Goal: Task Accomplishment & Management: Use online tool/utility

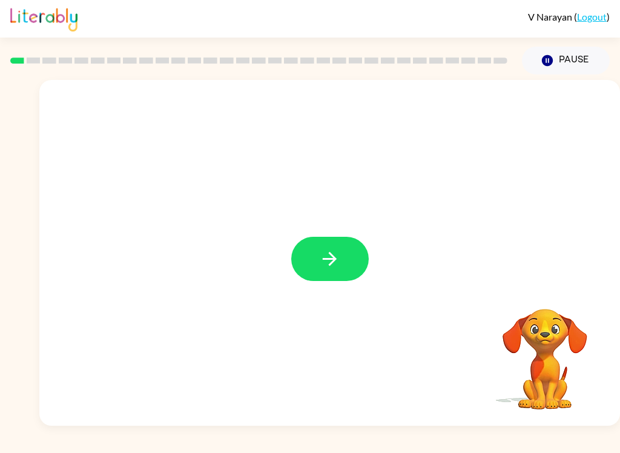
click at [351, 274] on button "button" at bounding box center [330, 259] width 78 height 44
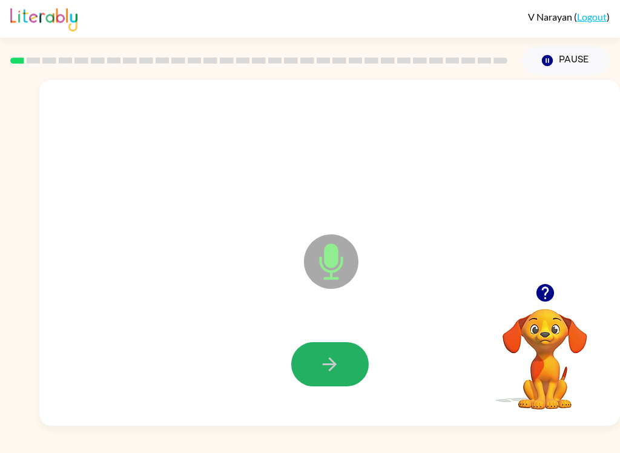
click at [352, 368] on button "button" at bounding box center [330, 364] width 78 height 44
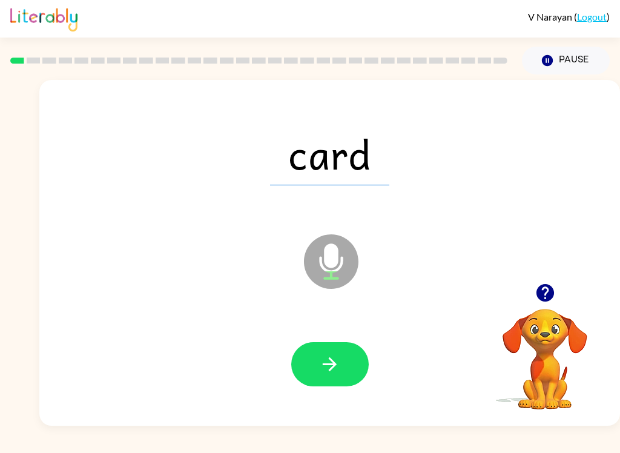
click at [343, 370] on button "button" at bounding box center [330, 364] width 78 height 44
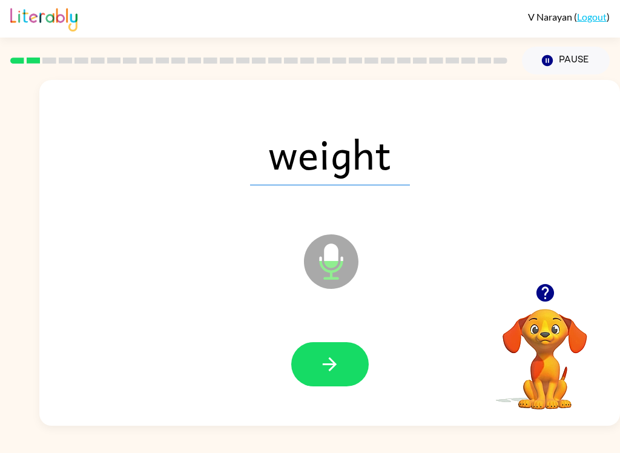
click at [342, 355] on button "button" at bounding box center [330, 364] width 78 height 44
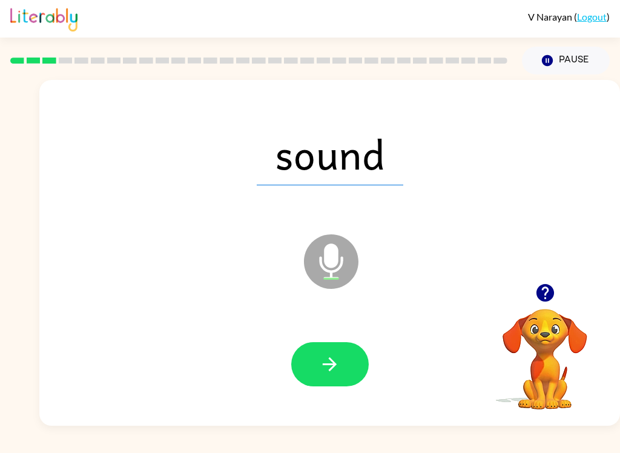
click at [341, 361] on button "button" at bounding box center [330, 364] width 78 height 44
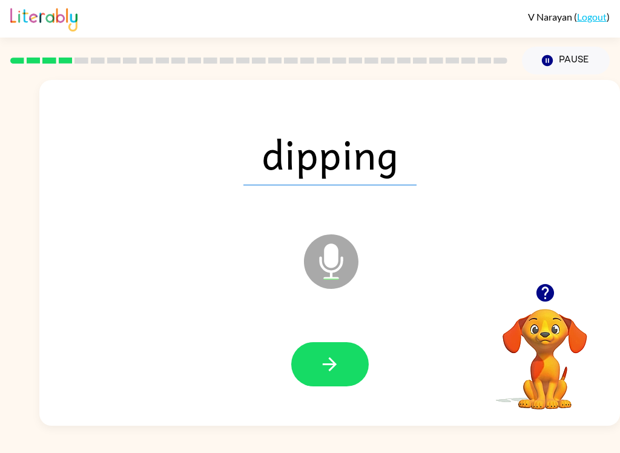
click at [343, 359] on button "button" at bounding box center [330, 364] width 78 height 44
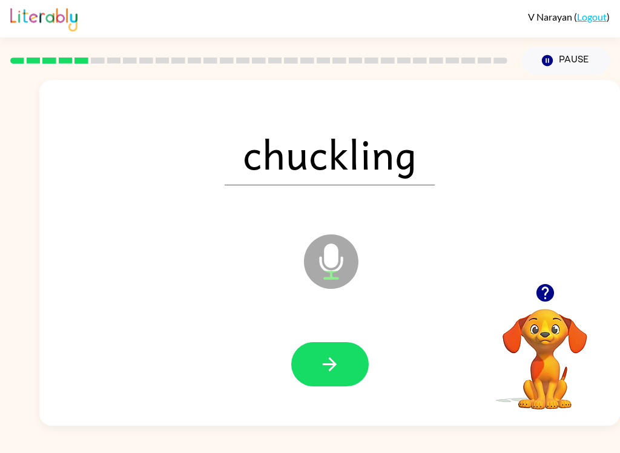
click at [351, 366] on button "button" at bounding box center [330, 364] width 78 height 44
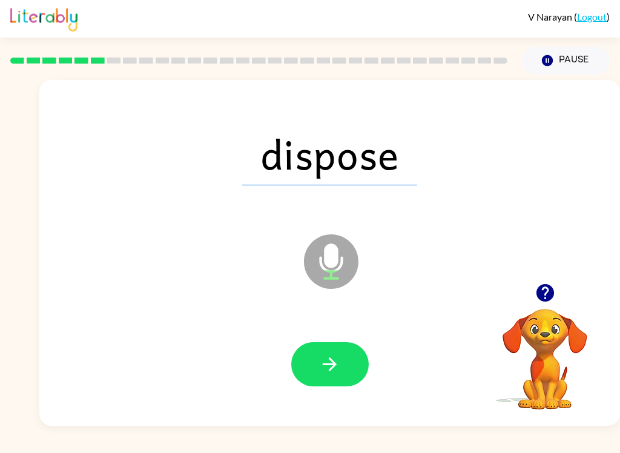
click at [332, 353] on button "button" at bounding box center [330, 364] width 78 height 44
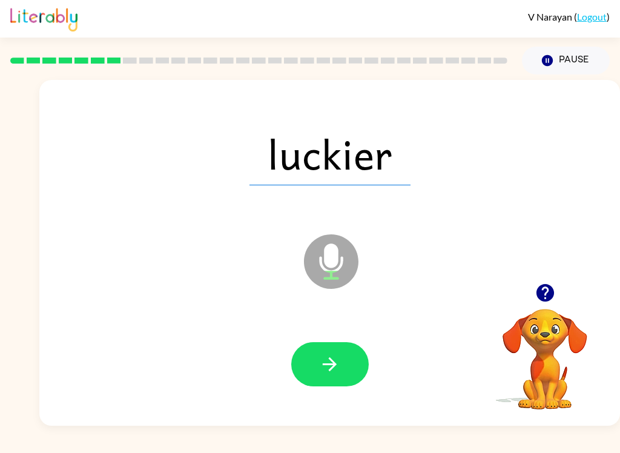
click at [357, 359] on button "button" at bounding box center [330, 364] width 78 height 44
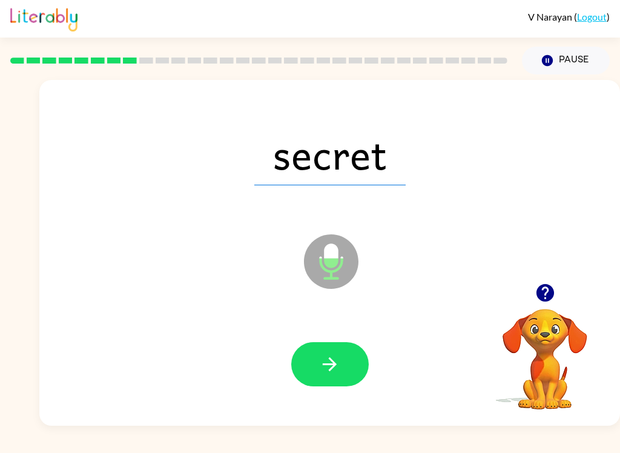
click at [337, 359] on icon "button" at bounding box center [329, 364] width 21 height 21
click at [360, 375] on button "button" at bounding box center [330, 364] width 78 height 44
click at [349, 363] on button "button" at bounding box center [330, 364] width 78 height 44
click at [344, 368] on button "button" at bounding box center [330, 364] width 78 height 44
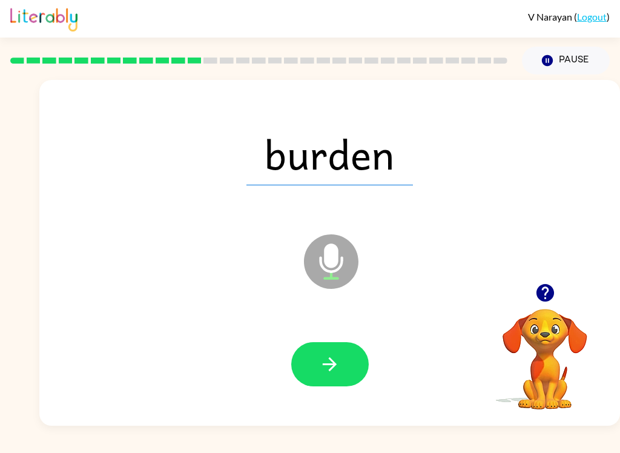
click at [338, 360] on icon "button" at bounding box center [329, 364] width 21 height 21
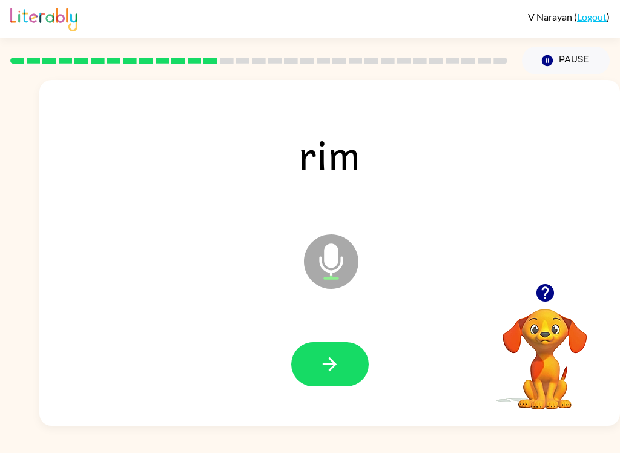
click at [345, 365] on button "button" at bounding box center [330, 364] width 78 height 44
click at [347, 362] on button "button" at bounding box center [330, 364] width 78 height 44
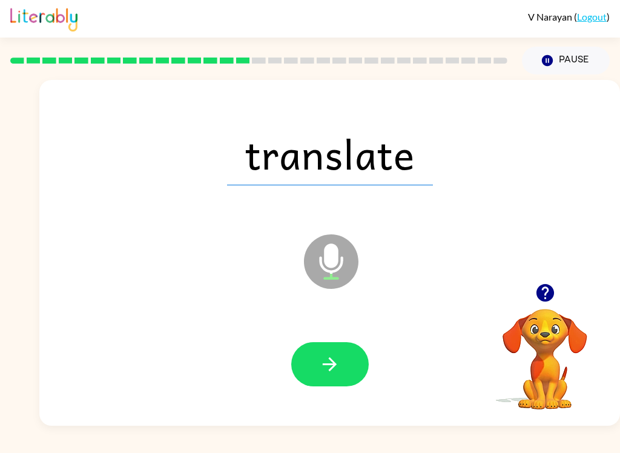
click at [350, 367] on button "button" at bounding box center [330, 364] width 78 height 44
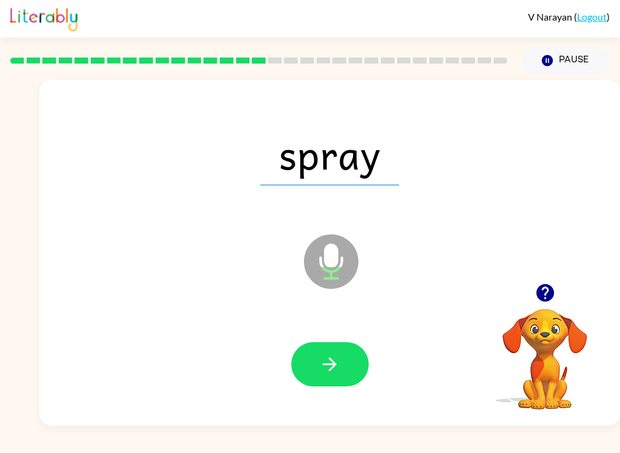
click at [338, 368] on icon "button" at bounding box center [329, 364] width 21 height 21
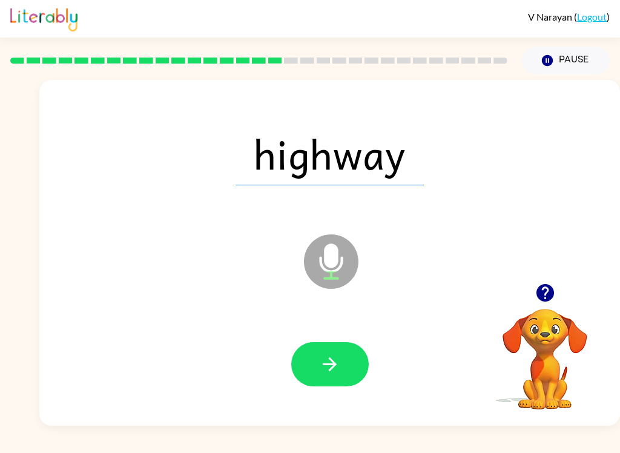
click at [351, 367] on button "button" at bounding box center [330, 364] width 78 height 44
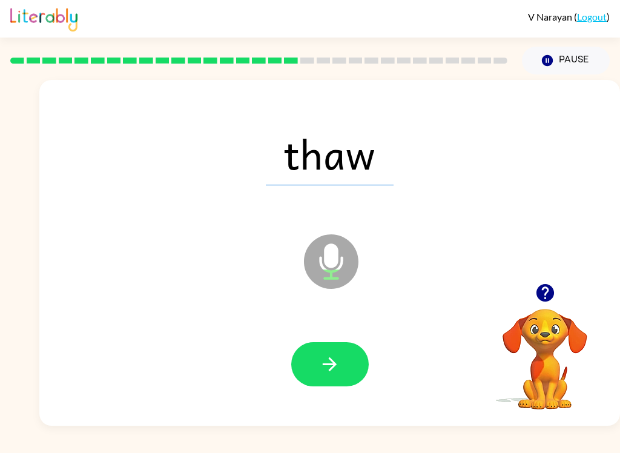
click at [356, 359] on button "button" at bounding box center [330, 364] width 78 height 44
click at [332, 371] on icon "button" at bounding box center [329, 364] width 21 height 21
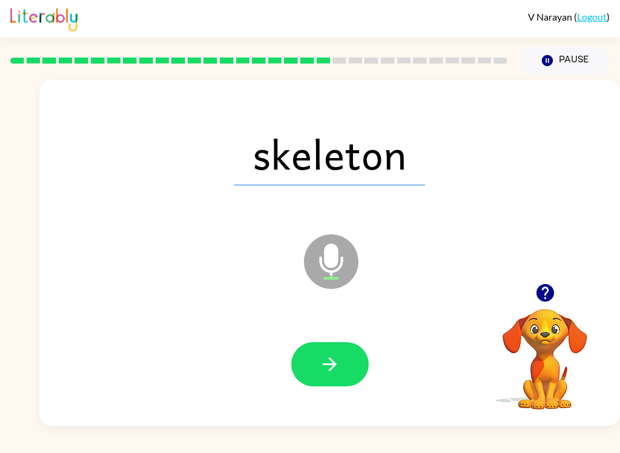
click at [347, 362] on button "button" at bounding box center [330, 364] width 78 height 44
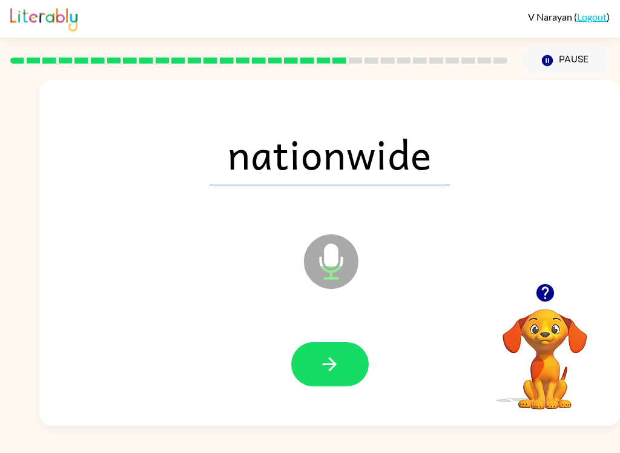
click at [341, 382] on button "button" at bounding box center [330, 364] width 78 height 44
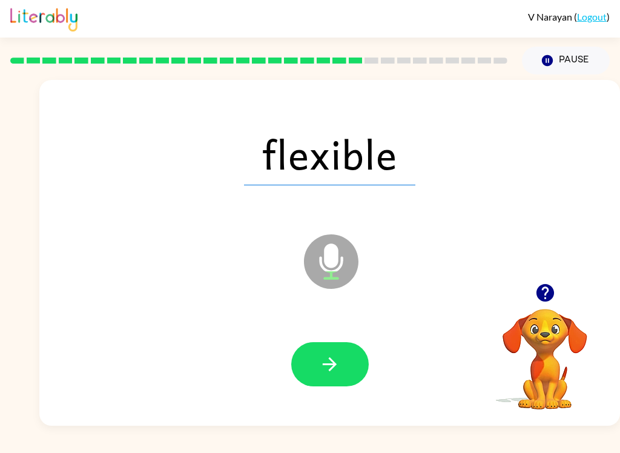
click at [335, 339] on div at bounding box center [329, 364] width 557 height 99
click at [342, 363] on button "button" at bounding box center [330, 364] width 78 height 44
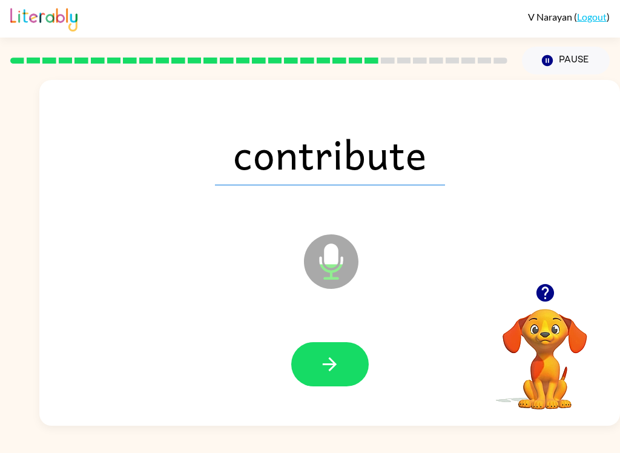
click at [348, 368] on button "button" at bounding box center [330, 364] width 78 height 44
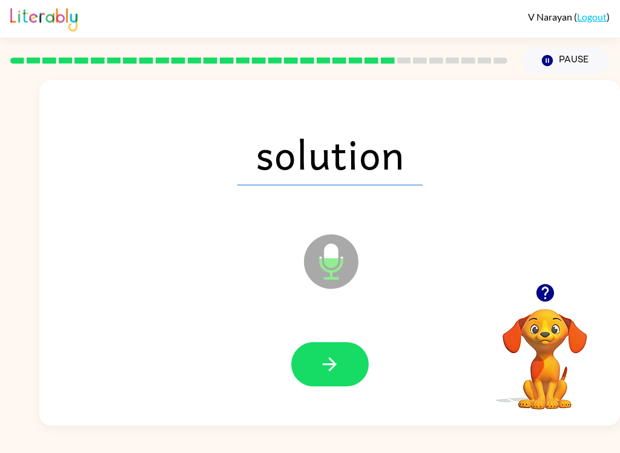
click at [340, 368] on button "button" at bounding box center [330, 364] width 78 height 44
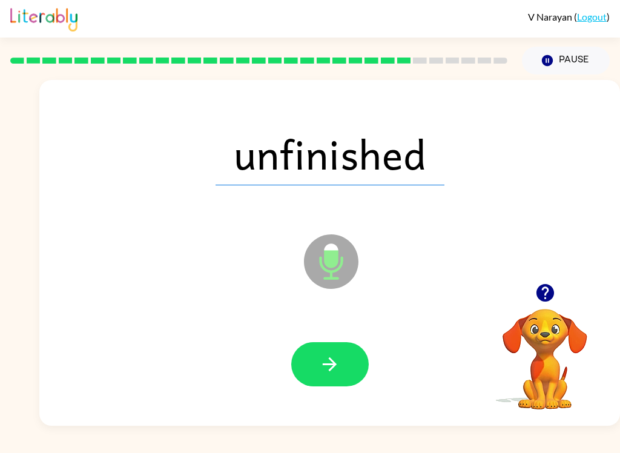
click at [349, 358] on button "button" at bounding box center [330, 364] width 78 height 44
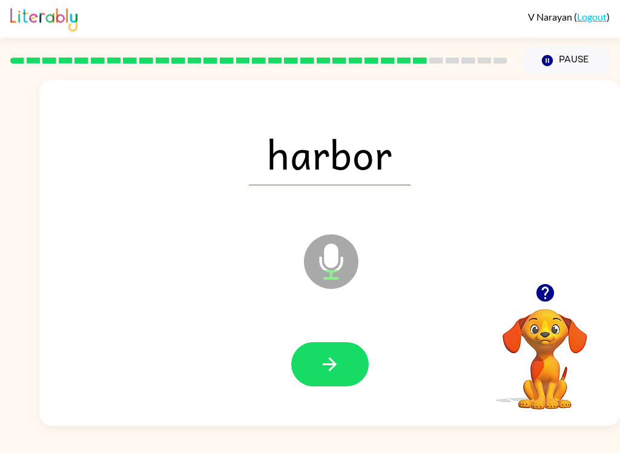
click at [346, 356] on button "button" at bounding box center [330, 364] width 78 height 44
click at [340, 360] on icon "button" at bounding box center [329, 364] width 21 height 21
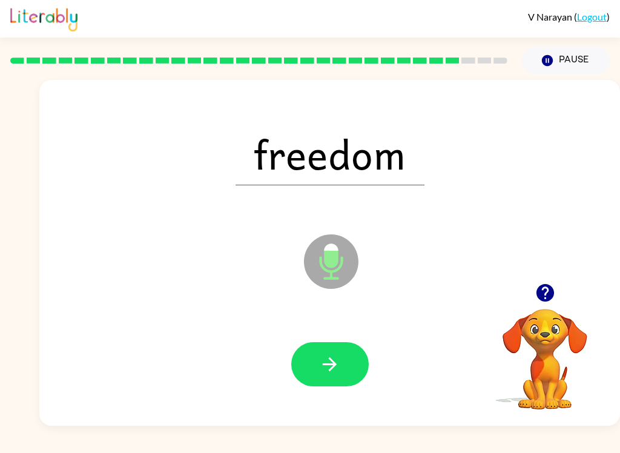
click at [345, 371] on button "button" at bounding box center [330, 364] width 78 height 44
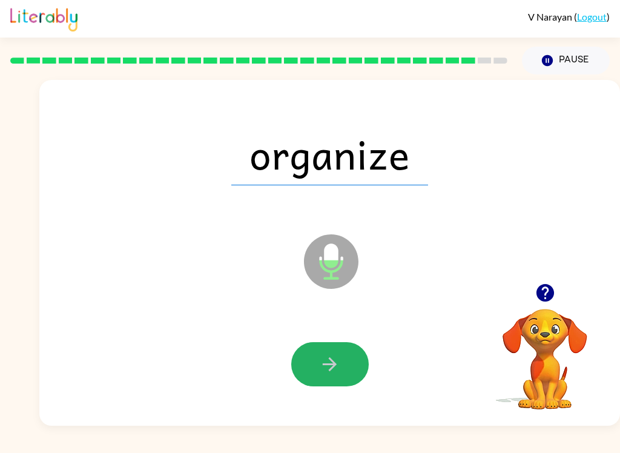
click at [342, 364] on button "button" at bounding box center [330, 364] width 78 height 44
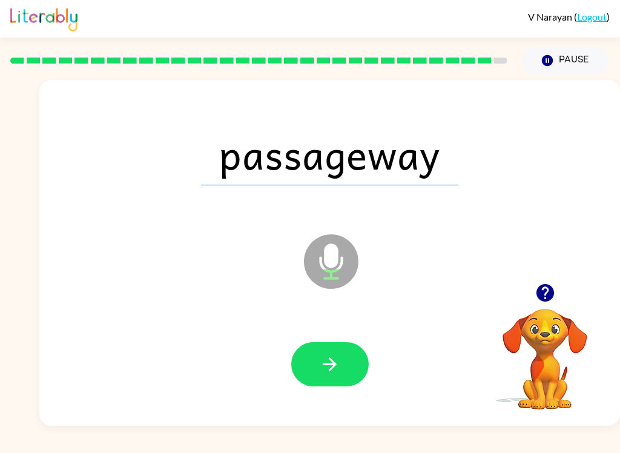
click at [339, 376] on button "button" at bounding box center [330, 364] width 78 height 44
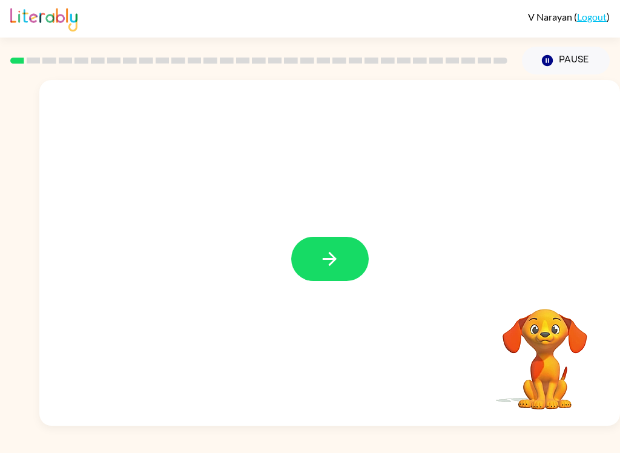
click at [342, 254] on button "button" at bounding box center [330, 259] width 78 height 44
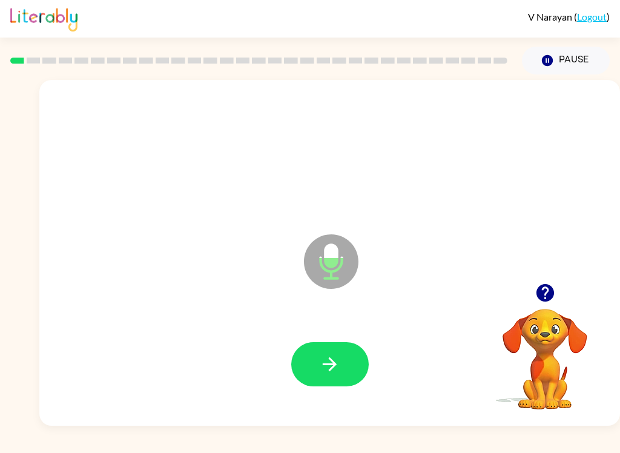
click at [339, 353] on button "button" at bounding box center [330, 364] width 78 height 44
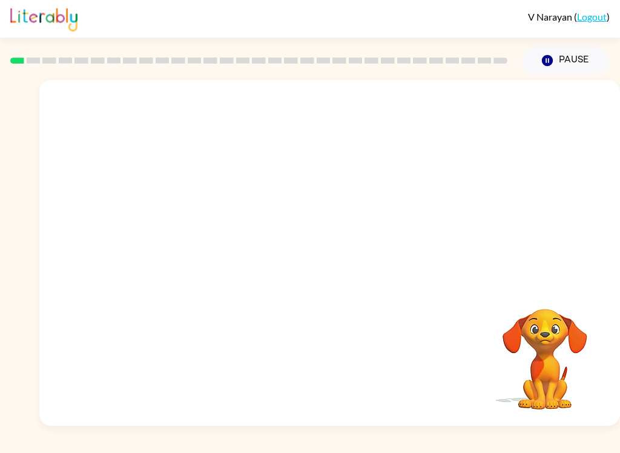
click at [191, 281] on div at bounding box center [329, 253] width 581 height 346
click at [204, 313] on div at bounding box center [329, 253] width 581 height 346
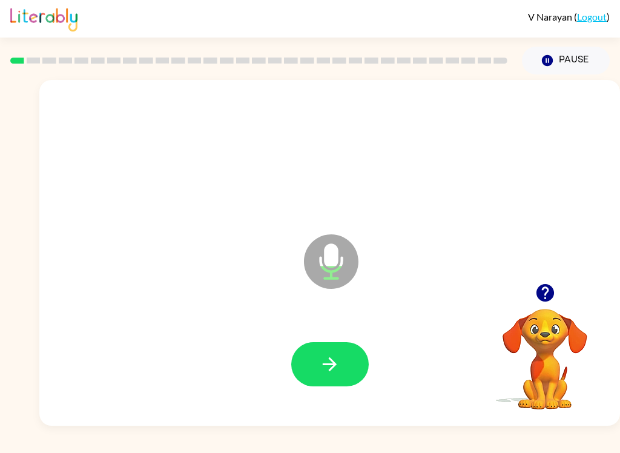
click at [322, 353] on button "button" at bounding box center [330, 364] width 78 height 44
click at [336, 364] on icon "button" at bounding box center [329, 364] width 21 height 21
click at [344, 375] on button "button" at bounding box center [330, 364] width 78 height 44
click at [336, 374] on icon "button" at bounding box center [329, 364] width 21 height 21
click at [531, 298] on button "button" at bounding box center [545, 292] width 31 height 31
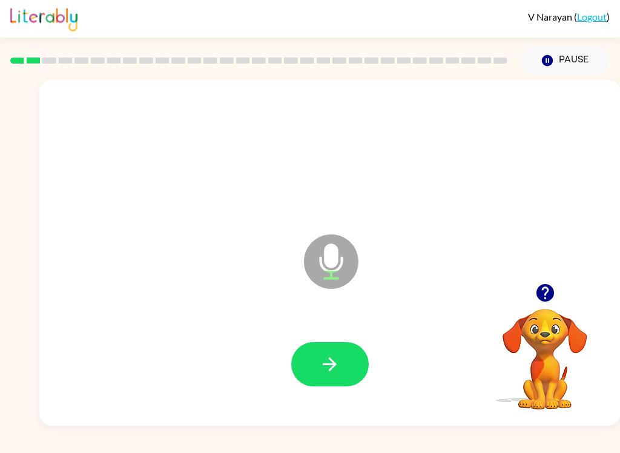
click at [556, 302] on icon "button" at bounding box center [545, 292] width 21 height 21
click at [324, 356] on icon "button" at bounding box center [329, 364] width 21 height 21
click at [343, 367] on button "button" at bounding box center [330, 364] width 78 height 44
click at [347, 371] on button "button" at bounding box center [330, 364] width 78 height 44
click at [347, 364] on button "button" at bounding box center [330, 364] width 78 height 44
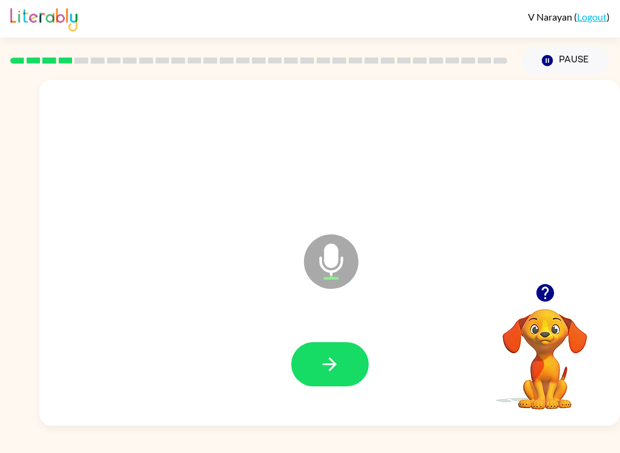
click at [334, 383] on button "button" at bounding box center [330, 364] width 78 height 44
click at [348, 346] on button "button" at bounding box center [330, 364] width 78 height 44
click at [334, 371] on icon "button" at bounding box center [329, 364] width 21 height 21
click at [333, 354] on icon "button" at bounding box center [329, 364] width 21 height 21
click at [334, 353] on button "button" at bounding box center [330, 364] width 78 height 44
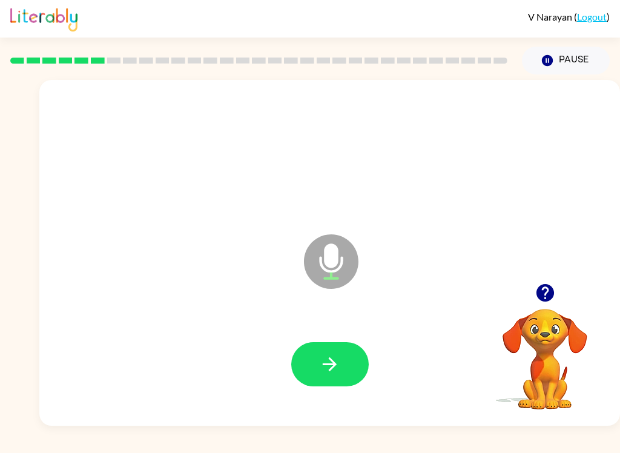
click at [354, 381] on button "button" at bounding box center [330, 364] width 78 height 44
click at [340, 359] on button "button" at bounding box center [330, 364] width 78 height 44
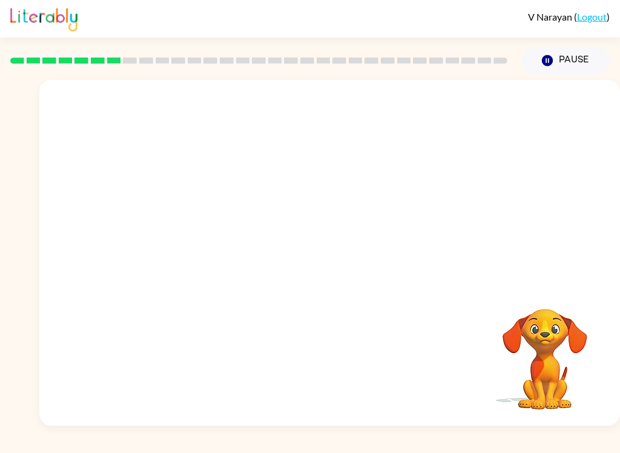
click at [230, 398] on div "Your browser must support playing .mp4 files to use Literably. Please try using…" at bounding box center [329, 253] width 581 height 346
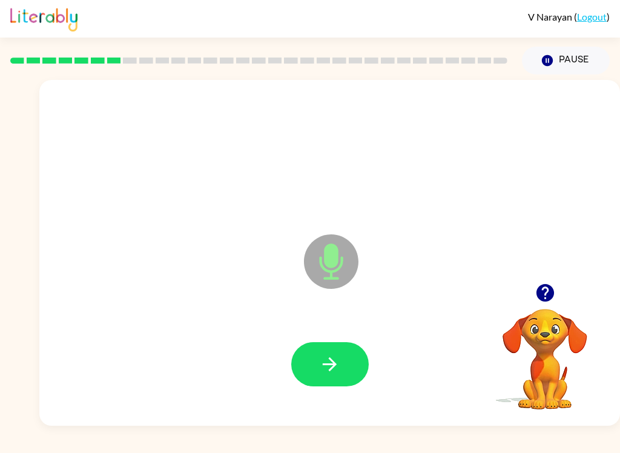
click at [354, 364] on button "button" at bounding box center [330, 364] width 78 height 44
click at [336, 374] on icon "button" at bounding box center [329, 364] width 21 height 21
click at [348, 359] on button "button" at bounding box center [330, 364] width 78 height 44
click at [337, 383] on button "button" at bounding box center [330, 364] width 78 height 44
click at [350, 385] on button "button" at bounding box center [330, 364] width 78 height 44
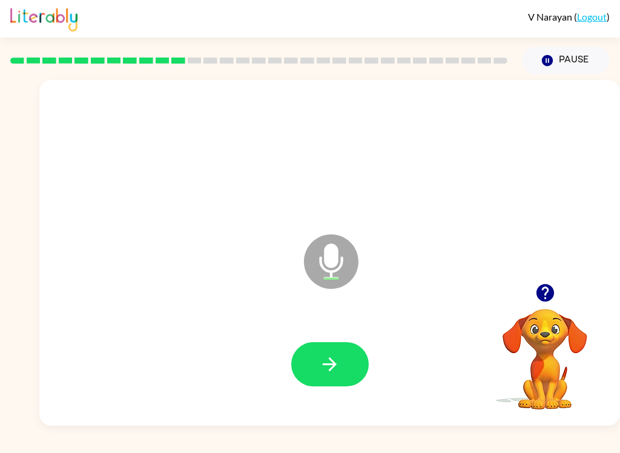
click at [561, 277] on div "Microphone The Microphone is here when it is your turn to talk" at bounding box center [329, 253] width 581 height 346
click at [547, 300] on icon "button" at bounding box center [545, 293] width 18 height 18
click at [546, 296] on icon "button" at bounding box center [545, 293] width 18 height 18
click at [331, 369] on icon "button" at bounding box center [330, 364] width 14 height 14
click at [346, 376] on button "button" at bounding box center [330, 364] width 78 height 44
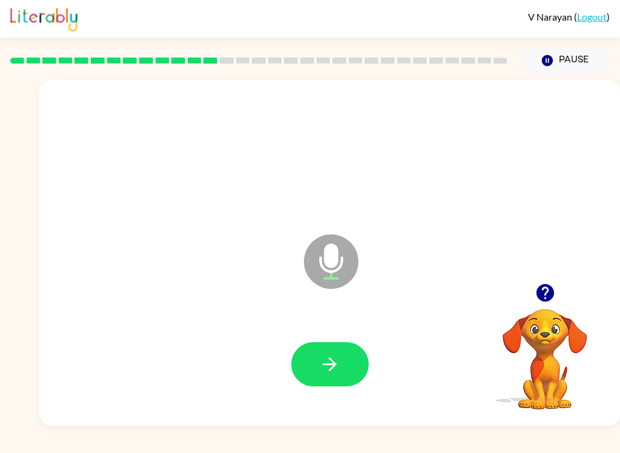
click at [339, 371] on icon "button" at bounding box center [329, 364] width 21 height 21
click at [547, 305] on button "button" at bounding box center [545, 292] width 31 height 31
click at [548, 290] on icon "button" at bounding box center [545, 292] width 21 height 21
click at [327, 364] on icon "button" at bounding box center [329, 364] width 21 height 21
click at [334, 365] on icon "button" at bounding box center [330, 364] width 14 height 14
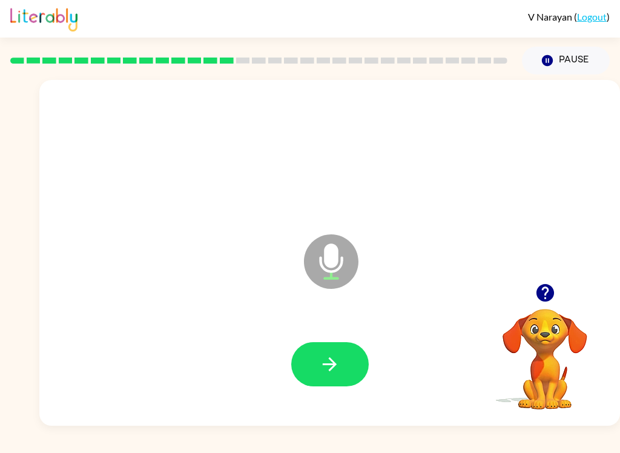
click at [337, 370] on icon "button" at bounding box center [329, 364] width 21 height 21
click at [332, 365] on icon "button" at bounding box center [330, 364] width 14 height 14
click at [345, 360] on button "button" at bounding box center [330, 364] width 78 height 44
click at [335, 361] on icon "button" at bounding box center [329, 364] width 21 height 21
click at [336, 371] on icon "button" at bounding box center [329, 364] width 21 height 21
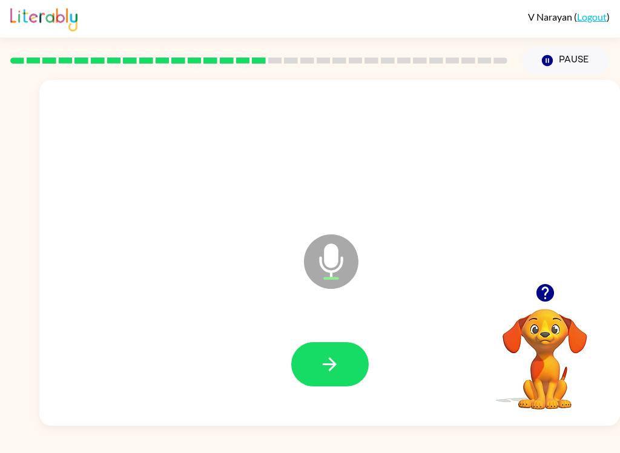
click at [344, 356] on button "button" at bounding box center [330, 364] width 78 height 44
click at [344, 370] on button "button" at bounding box center [330, 364] width 78 height 44
click at [325, 359] on icon "button" at bounding box center [329, 364] width 21 height 21
click at [334, 386] on button "button" at bounding box center [330, 364] width 78 height 44
click at [337, 366] on icon "button" at bounding box center [329, 364] width 21 height 21
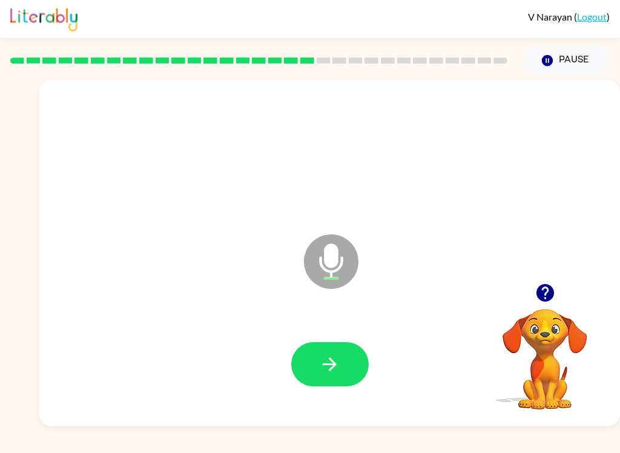
click at [332, 360] on icon "button" at bounding box center [330, 364] width 14 height 14
click at [312, 360] on button "button" at bounding box center [330, 364] width 78 height 44
click at [339, 372] on icon "button" at bounding box center [329, 364] width 21 height 21
click at [336, 365] on icon "button" at bounding box center [330, 364] width 14 height 14
click at [359, 347] on button "button" at bounding box center [330, 364] width 78 height 44
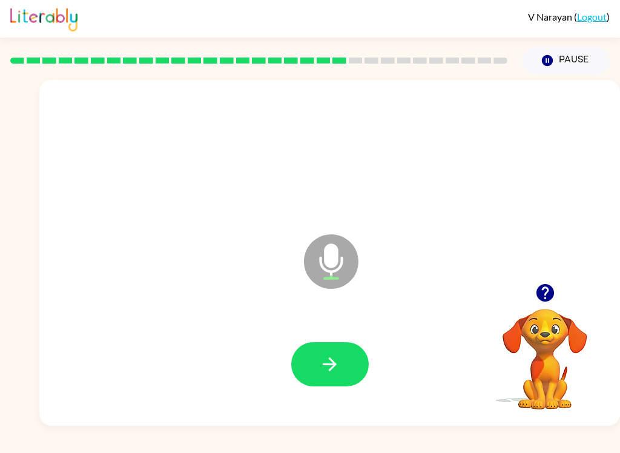
click at [548, 274] on div "Microphone The Microphone is here when it is your turn to talk" at bounding box center [329, 253] width 581 height 346
click at [559, 288] on button "button" at bounding box center [545, 292] width 31 height 31
click at [362, 367] on button "button" at bounding box center [330, 364] width 78 height 44
click at [342, 380] on button "button" at bounding box center [330, 364] width 78 height 44
click at [311, 363] on button "button" at bounding box center [330, 364] width 78 height 44
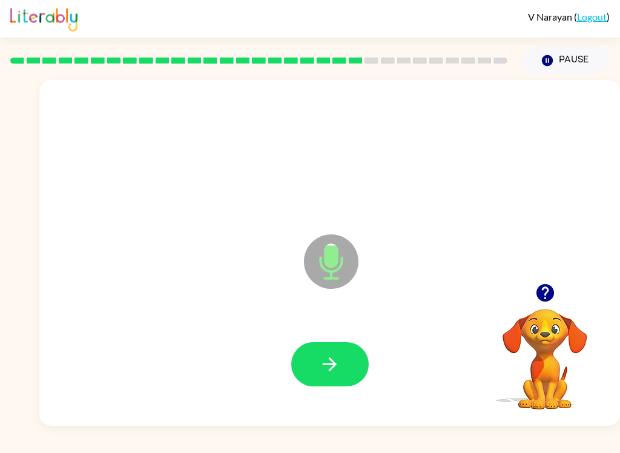
click at [391, 409] on div at bounding box center [329, 364] width 557 height 99
click at [353, 377] on button "button" at bounding box center [330, 364] width 78 height 44
click at [328, 370] on icon "button" at bounding box center [329, 364] width 21 height 21
click at [347, 370] on button "button" at bounding box center [330, 364] width 78 height 44
click at [323, 380] on button "button" at bounding box center [330, 364] width 78 height 44
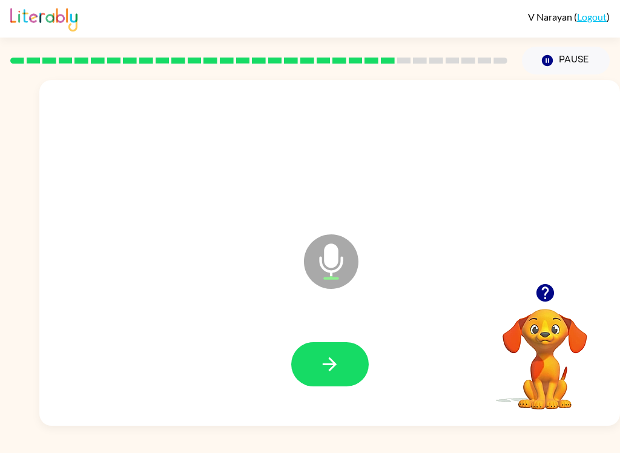
click at [313, 370] on button "button" at bounding box center [330, 364] width 78 height 44
click at [294, 369] on button "button" at bounding box center [330, 364] width 78 height 44
click at [339, 376] on button "button" at bounding box center [330, 364] width 78 height 44
click at [547, 300] on icon "button" at bounding box center [545, 293] width 18 height 18
click at [339, 368] on icon "button" at bounding box center [329, 364] width 21 height 21
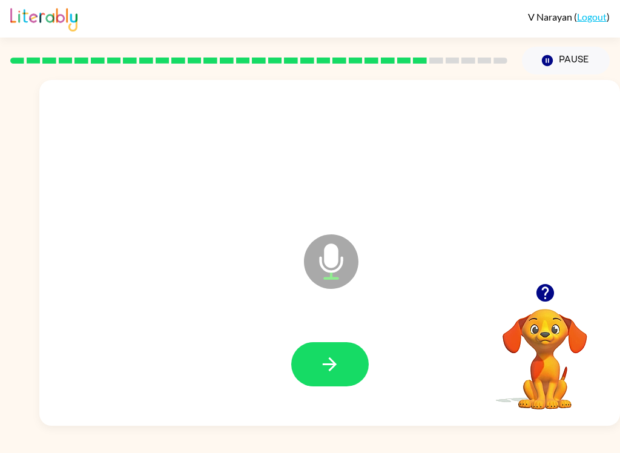
click at [340, 367] on icon "button" at bounding box center [329, 364] width 21 height 21
click at [340, 363] on icon "button" at bounding box center [329, 364] width 21 height 21
click at [345, 356] on button "button" at bounding box center [330, 364] width 78 height 44
click at [553, 305] on button "button" at bounding box center [545, 292] width 31 height 31
click at [330, 356] on icon "button" at bounding box center [329, 364] width 21 height 21
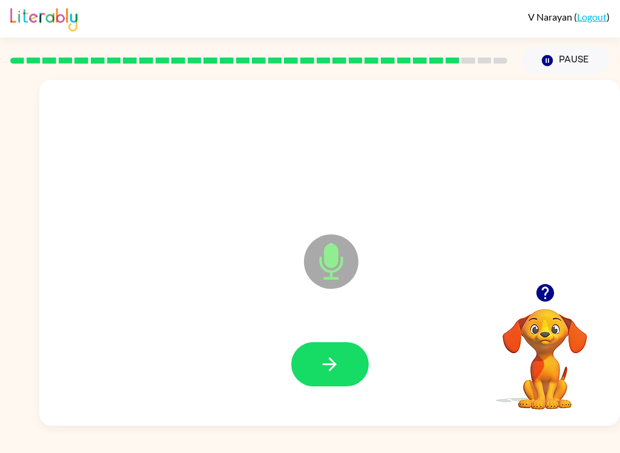
click at [324, 379] on button "button" at bounding box center [330, 364] width 78 height 44
click at [550, 299] on icon "button" at bounding box center [545, 293] width 18 height 18
click at [307, 354] on button "button" at bounding box center [330, 364] width 78 height 44
click at [307, 357] on button "button" at bounding box center [330, 364] width 78 height 44
click at [306, 360] on button "button" at bounding box center [330, 364] width 78 height 44
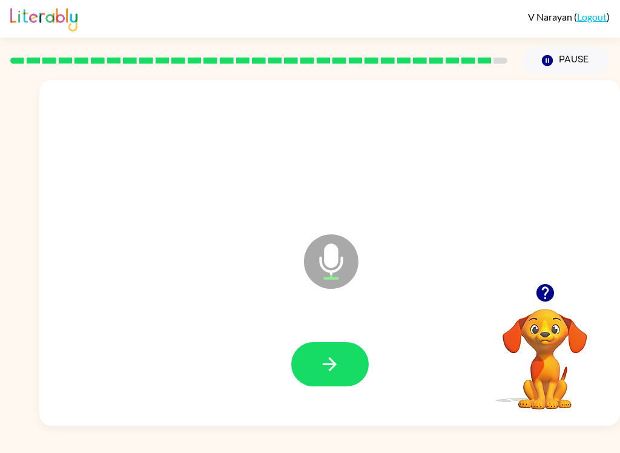
click at [316, 369] on button "button" at bounding box center [330, 364] width 78 height 44
click at [305, 362] on button "button" at bounding box center [330, 364] width 78 height 44
